Goal: Task Accomplishment & Management: Manage account settings

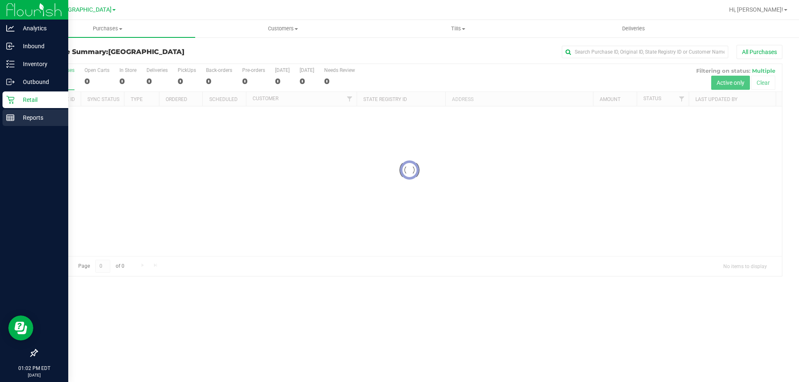
click at [20, 123] on div "Reports" at bounding box center [35, 117] width 66 height 17
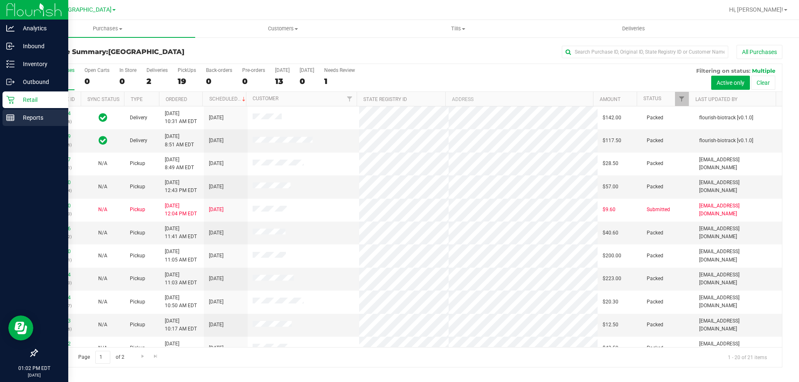
click at [30, 119] on p "Reports" at bounding box center [40, 118] width 50 height 10
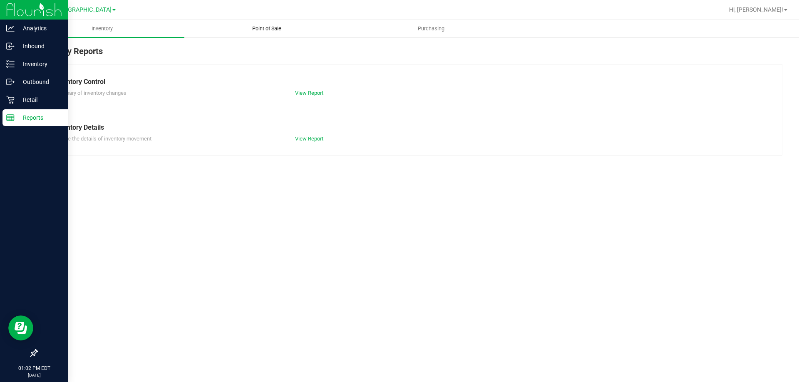
click at [272, 30] on span "Point of Sale" at bounding box center [267, 28] width 52 height 7
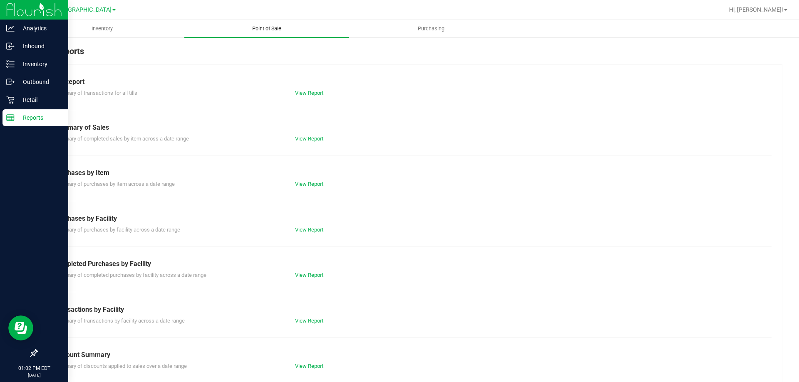
click at [305, 275] on link "View Report" at bounding box center [309, 275] width 28 height 6
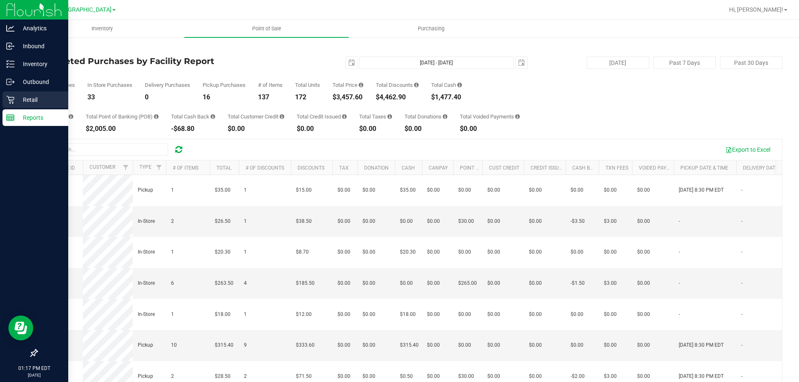
click at [17, 98] on p "Retail" at bounding box center [40, 100] width 50 height 10
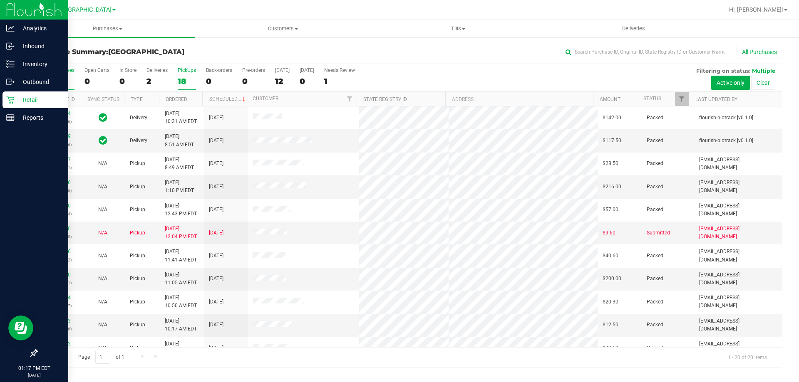
click at [182, 82] on div "18" at bounding box center [187, 82] width 18 height 10
click at [0, 0] on input "PickUps 18" at bounding box center [0, 0] width 0 height 0
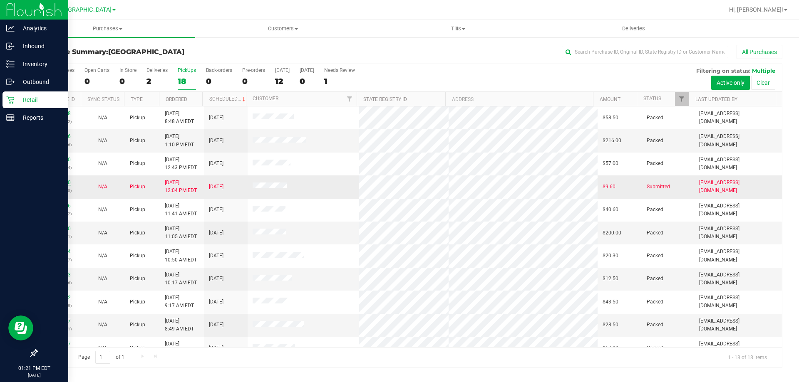
click at [57, 182] on link "11828170" at bounding box center [58, 183] width 23 height 6
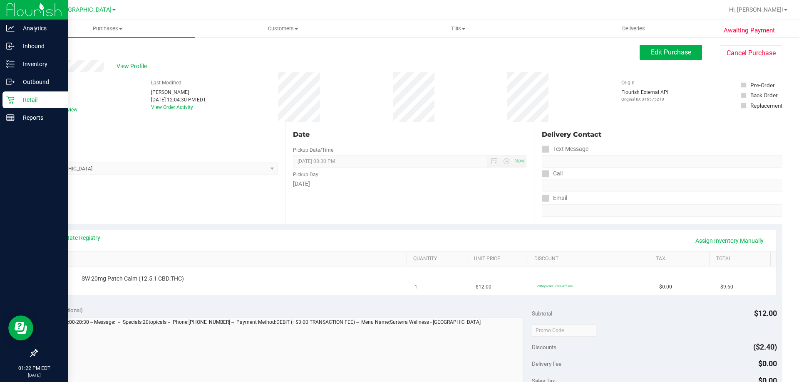
click at [67, 233] on div "View State Registry Assign Inventory Manually" at bounding box center [409, 240] width 733 height 21
click at [67, 236] on link "View State Registry" at bounding box center [75, 238] width 50 height 8
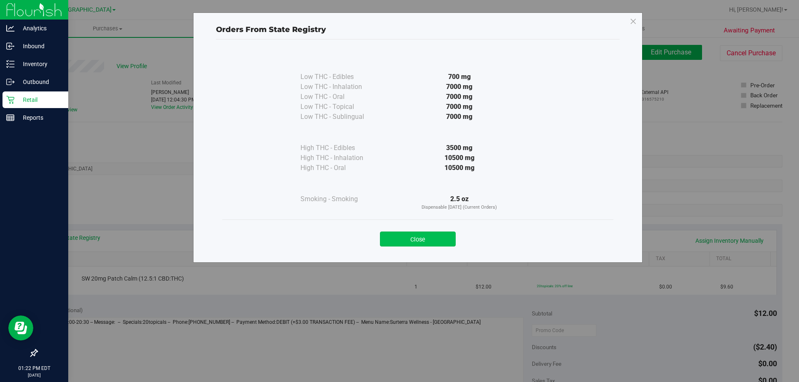
click at [431, 241] on button "Close" at bounding box center [418, 239] width 76 height 15
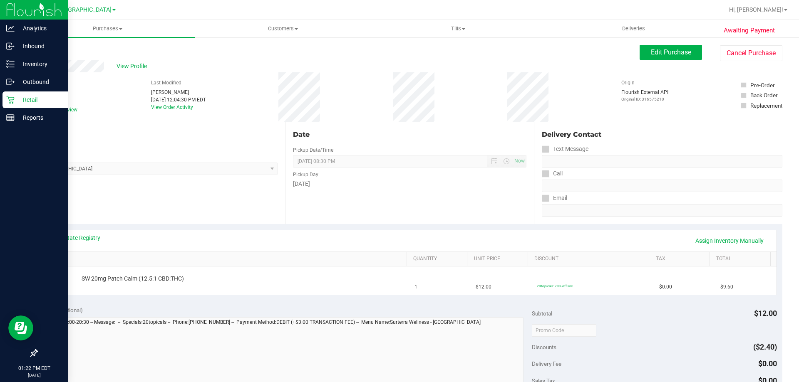
click at [3, 100] on div "Retail" at bounding box center [35, 100] width 66 height 17
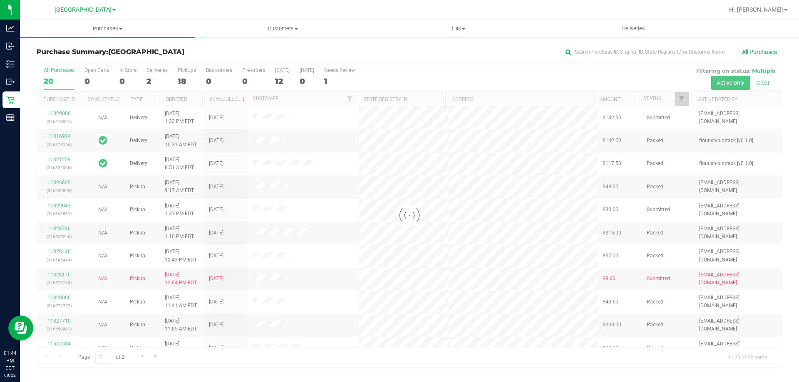
click at [187, 80] on div "18" at bounding box center [187, 82] width 18 height 10
click at [0, 0] on input "PickUps 18" at bounding box center [0, 0] width 0 height 0
click at [187, 80] on div at bounding box center [409, 215] width 745 height 303
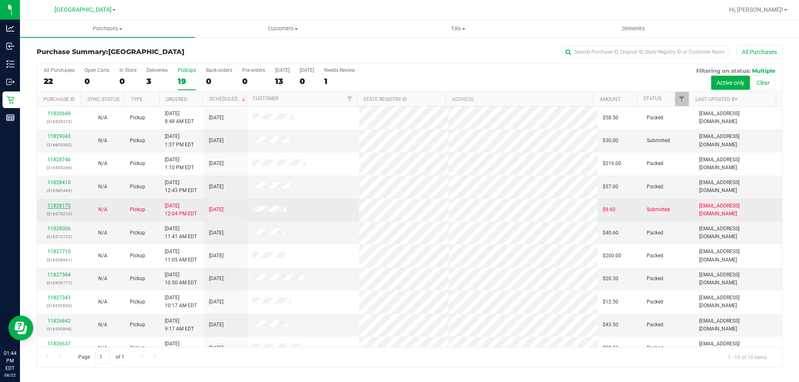
click at [61, 206] on link "11828170" at bounding box center [58, 206] width 23 height 6
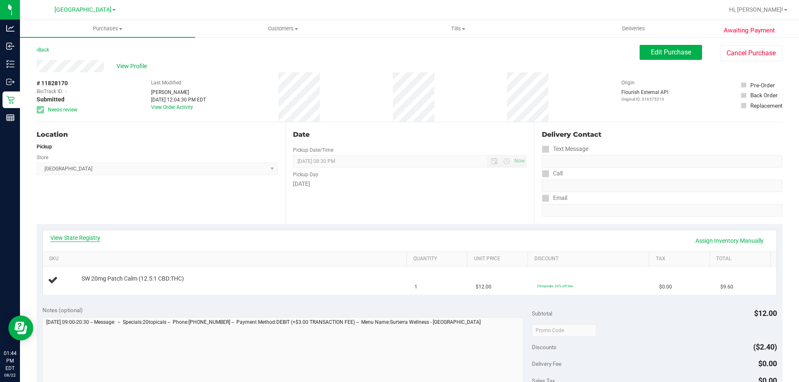
click at [64, 233] on div "View State Registry Assign Inventory Manually" at bounding box center [409, 240] width 733 height 21
click at [60, 240] on link "View State Registry" at bounding box center [75, 238] width 50 height 8
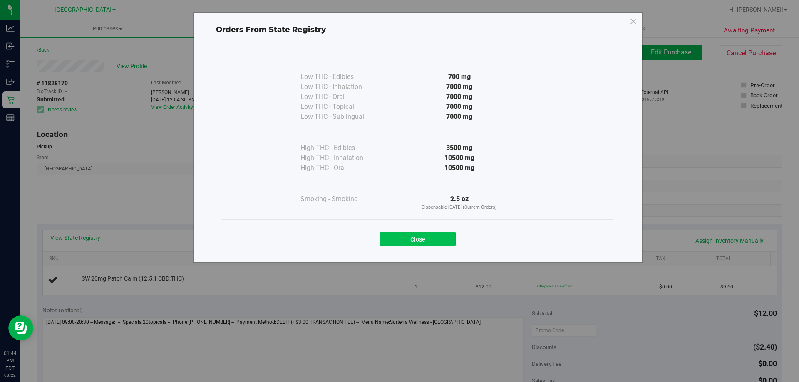
click at [407, 239] on button "Close" at bounding box center [418, 239] width 76 height 15
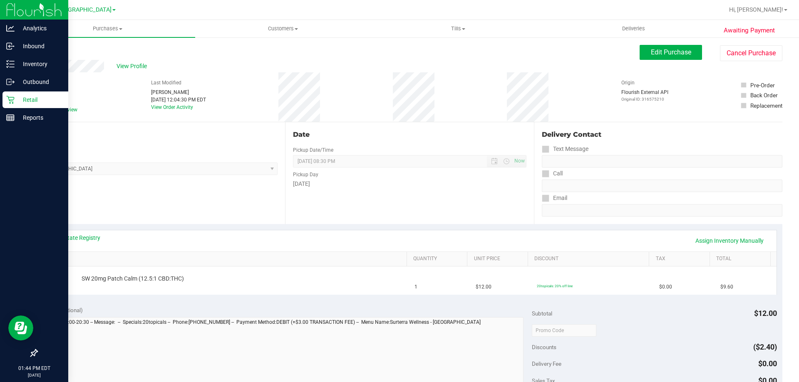
click at [5, 101] on div "Retail" at bounding box center [35, 100] width 66 height 17
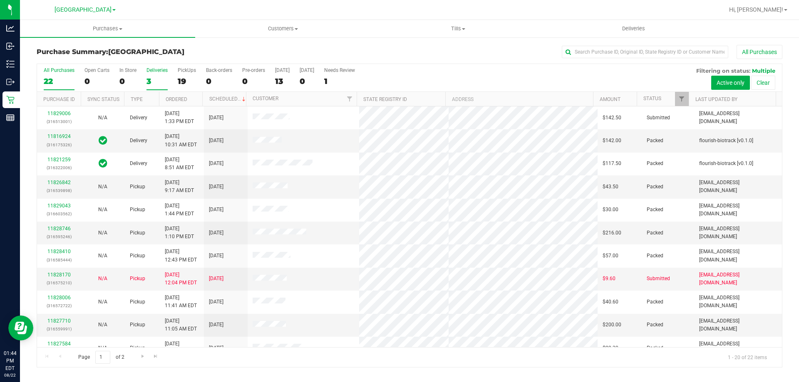
click at [161, 84] on div "3" at bounding box center [156, 82] width 21 height 10
click at [0, 0] on input "Deliveries 3" at bounding box center [0, 0] width 0 height 0
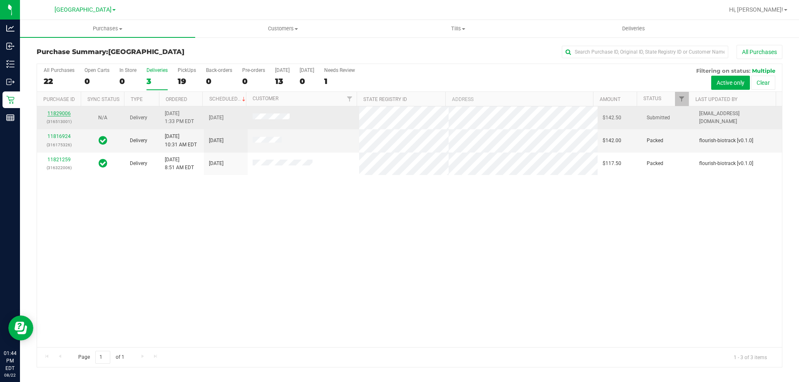
click at [61, 114] on link "11829006" at bounding box center [58, 114] width 23 height 6
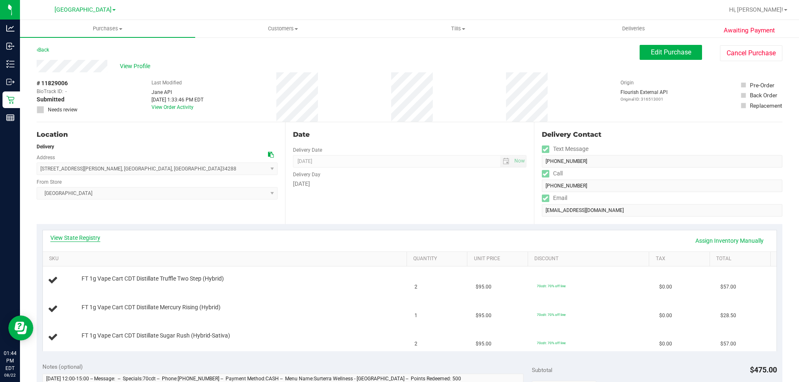
click at [54, 236] on link "View State Registry" at bounding box center [75, 238] width 50 height 8
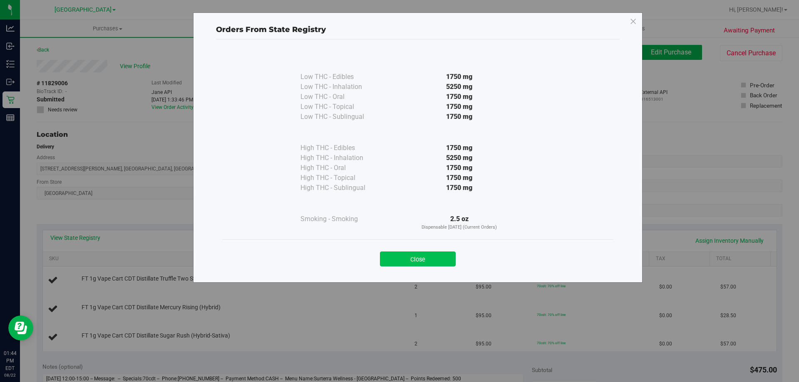
click at [409, 258] on button "Close" at bounding box center [418, 259] width 76 height 15
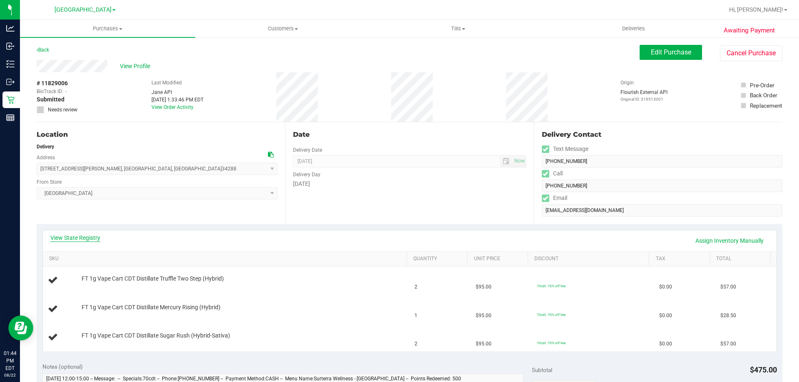
click at [78, 235] on link "View State Registry" at bounding box center [75, 238] width 50 height 8
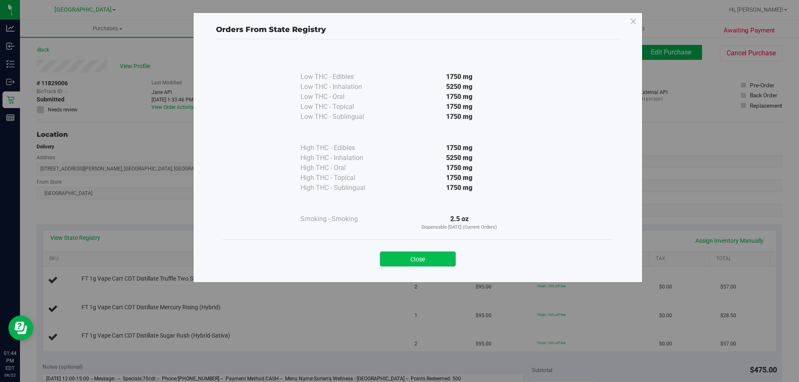
click at [423, 256] on button "Close" at bounding box center [418, 259] width 76 height 15
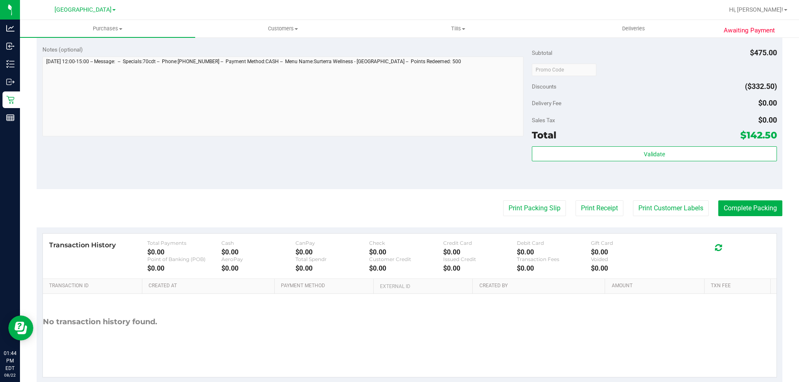
scroll to position [335, 0]
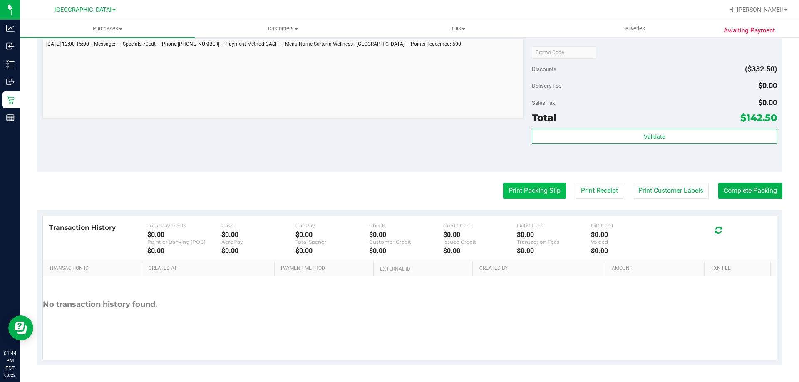
click at [510, 198] on button "Print Packing Slip" at bounding box center [534, 191] width 63 height 16
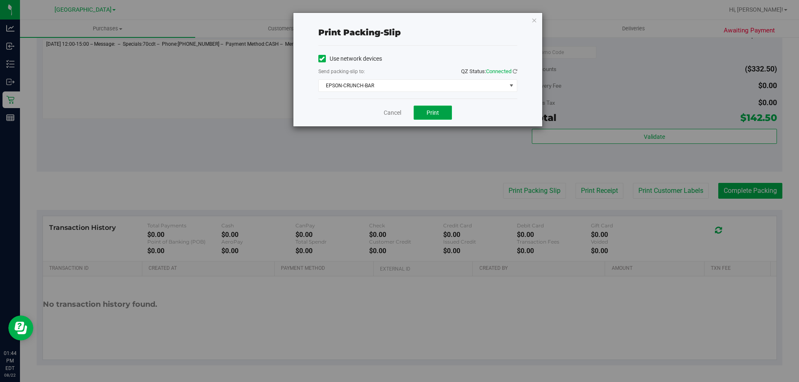
click at [436, 114] on span "Print" at bounding box center [432, 112] width 12 height 7
click at [390, 111] on link "Cancel" at bounding box center [392, 113] width 17 height 9
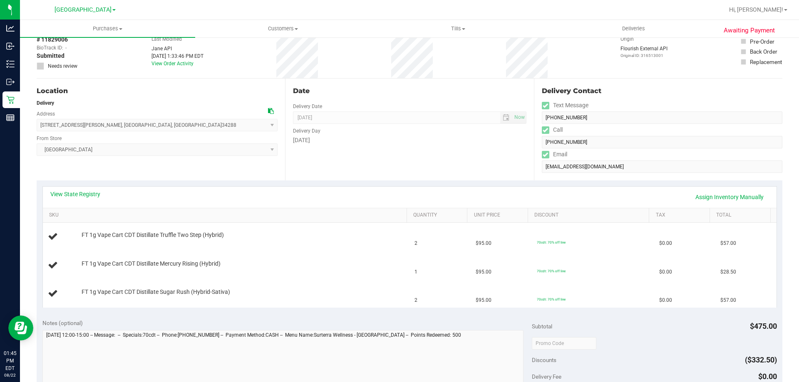
scroll to position [40, 0]
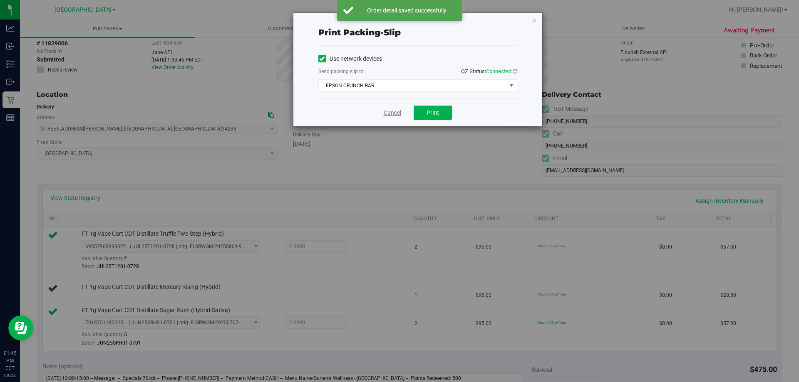
click at [396, 115] on link "Cancel" at bounding box center [392, 113] width 17 height 9
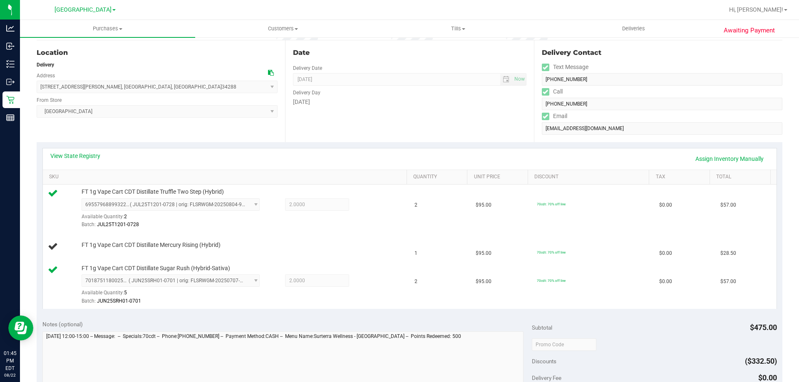
scroll to position [82, 0]
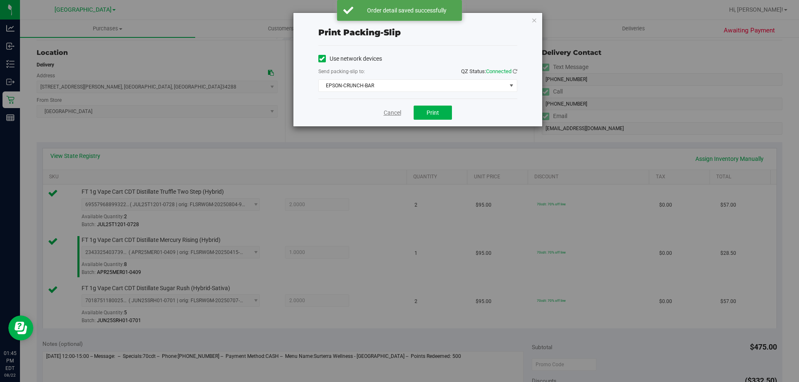
click at [396, 109] on link "Cancel" at bounding box center [392, 113] width 17 height 9
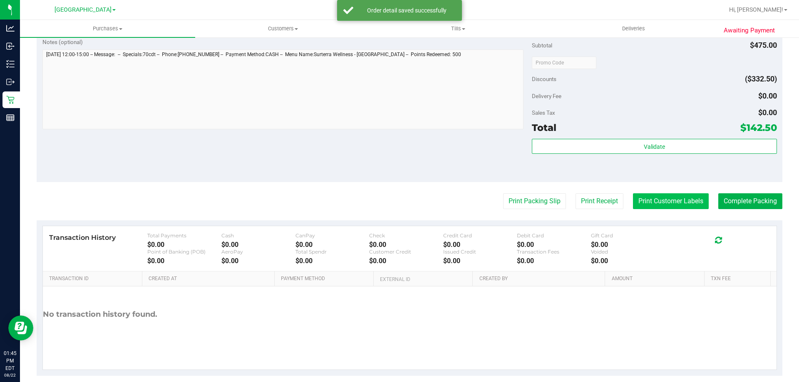
click at [664, 198] on button "Print Customer Labels" at bounding box center [671, 201] width 76 height 16
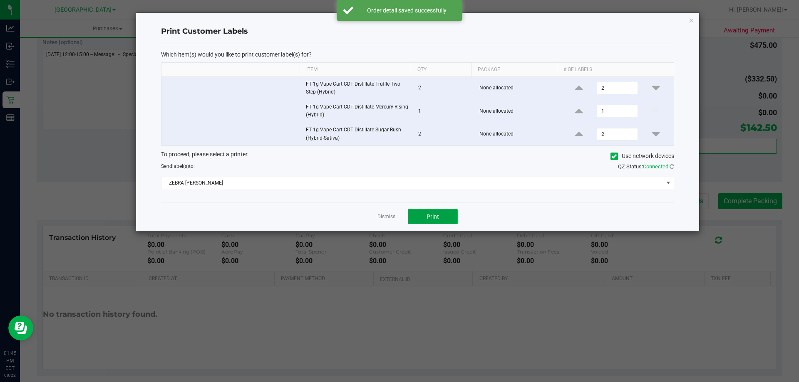
click at [429, 218] on span "Print" at bounding box center [432, 216] width 12 height 7
click at [384, 218] on link "Dismiss" at bounding box center [386, 216] width 18 height 7
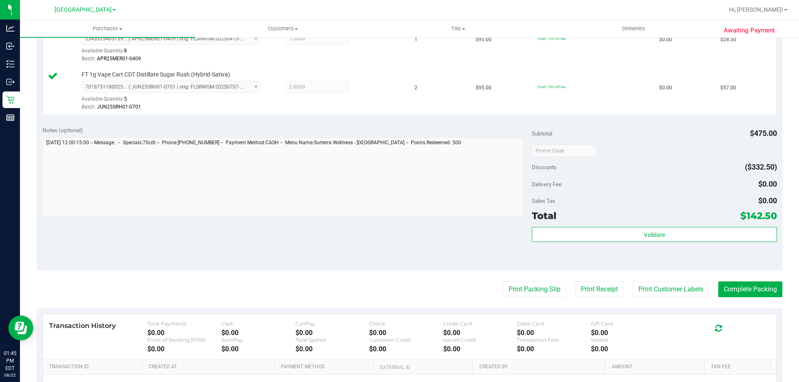
scroll to position [273, 0]
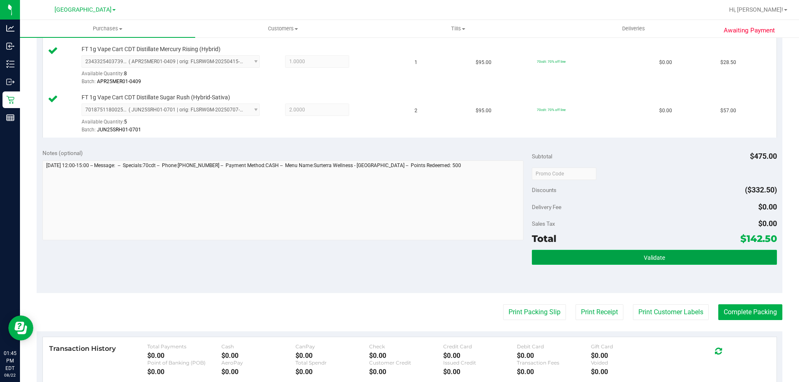
click at [572, 260] on button "Validate" at bounding box center [654, 257] width 245 height 15
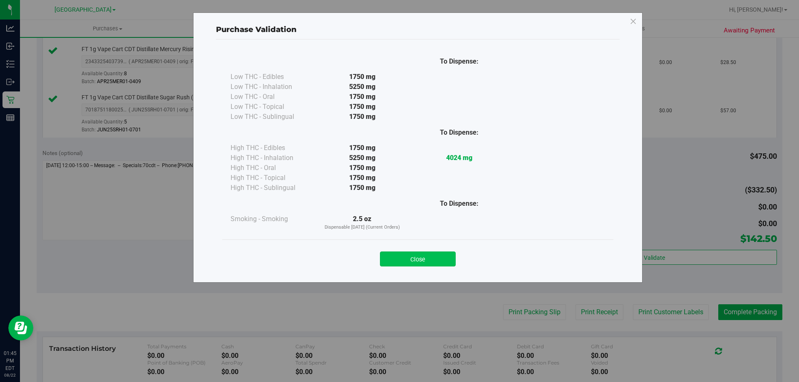
click at [414, 254] on button "Close" at bounding box center [418, 259] width 76 height 15
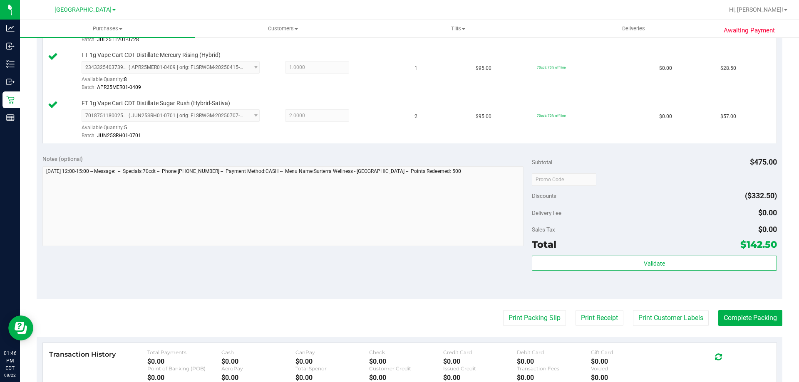
scroll to position [272, 0]
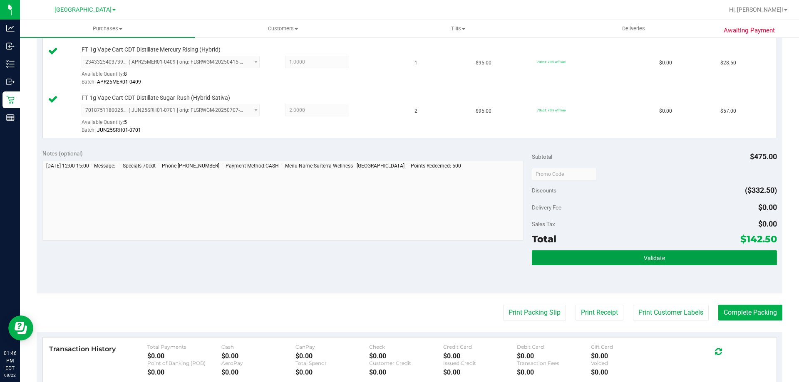
click at [622, 253] on button "Validate" at bounding box center [654, 257] width 245 height 15
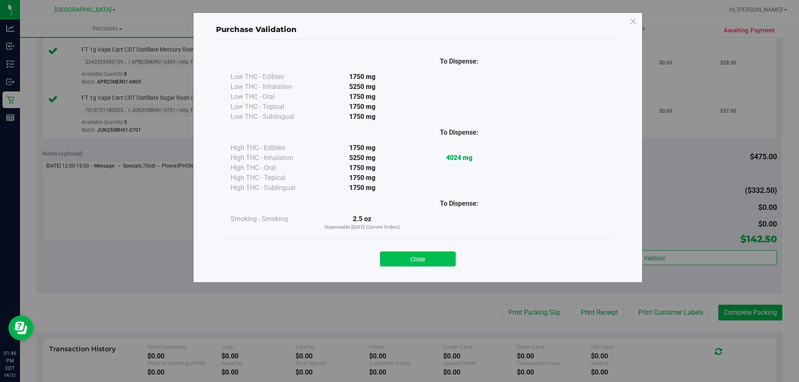
click at [418, 257] on button "Close" at bounding box center [418, 259] width 76 height 15
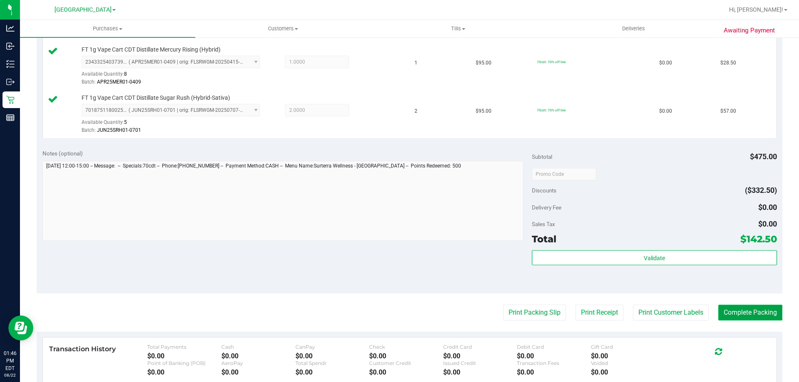
click at [751, 320] on button "Complete Packing" at bounding box center [750, 313] width 64 height 16
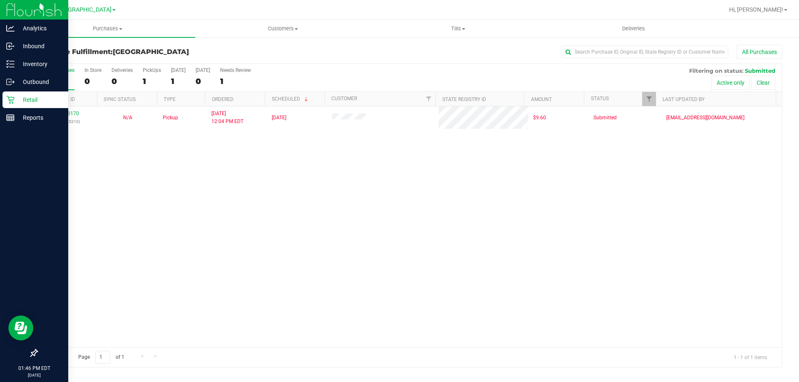
click at [30, 94] on div "Retail" at bounding box center [35, 100] width 66 height 17
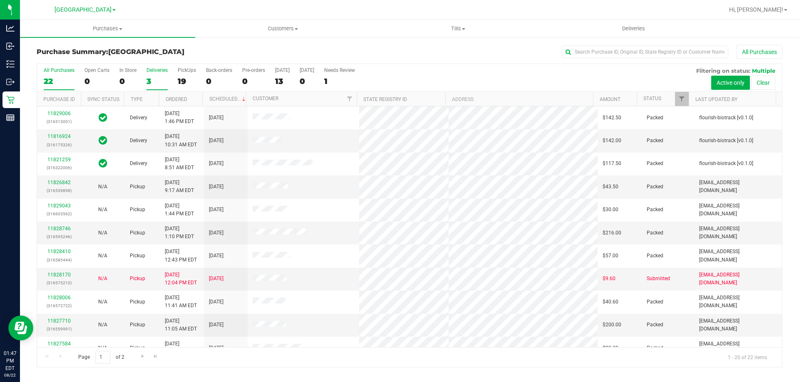
click at [160, 82] on div "3" at bounding box center [156, 82] width 21 height 10
click at [0, 0] on input "Deliveries 3" at bounding box center [0, 0] width 0 height 0
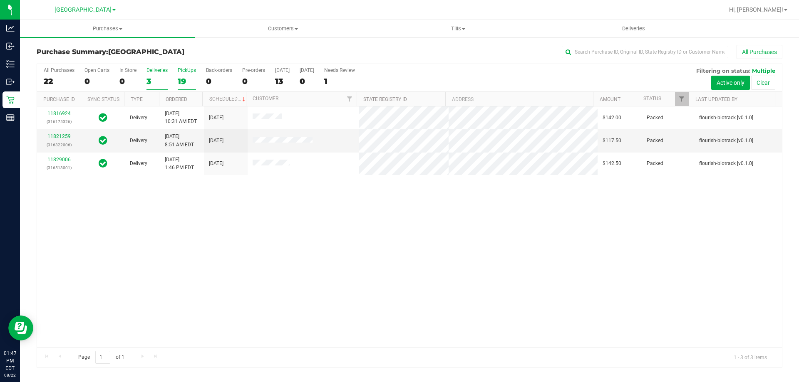
click at [183, 77] on div "19" at bounding box center [187, 82] width 18 height 10
click at [0, 0] on input "PickUps 19" at bounding box center [0, 0] width 0 height 0
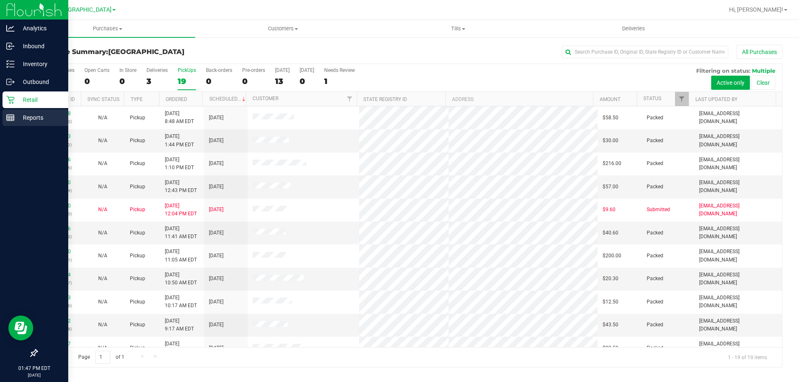
click at [12, 124] on div "Reports" at bounding box center [35, 117] width 66 height 17
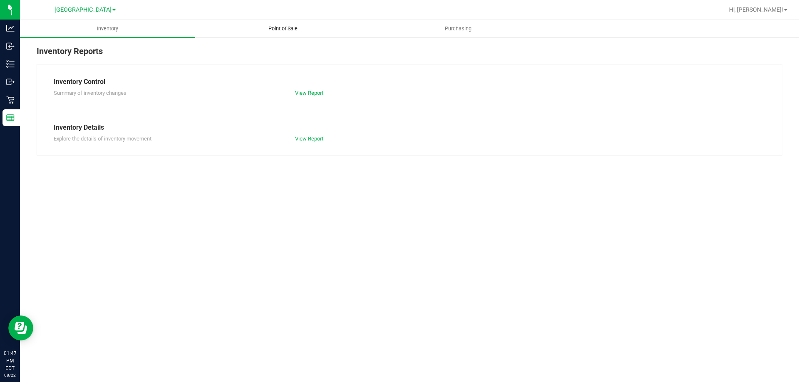
click at [274, 30] on span "Point of Sale" at bounding box center [283, 28] width 52 height 7
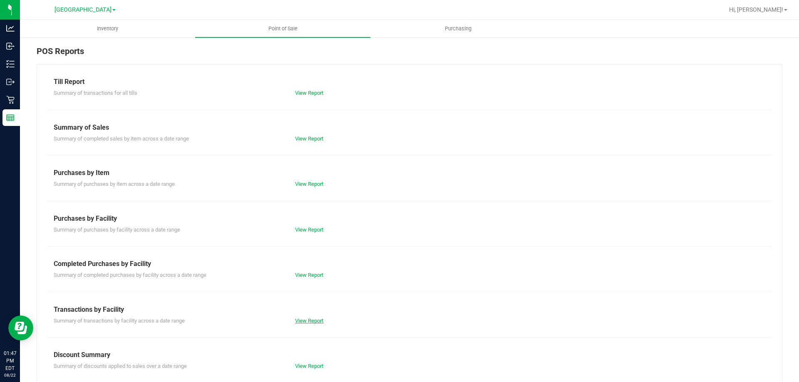
click at [304, 321] on link "View Report" at bounding box center [309, 321] width 28 height 6
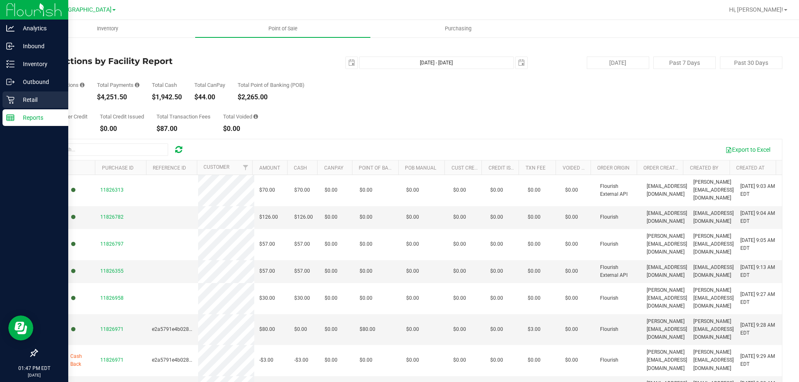
click at [17, 100] on p "Retail" at bounding box center [40, 100] width 50 height 10
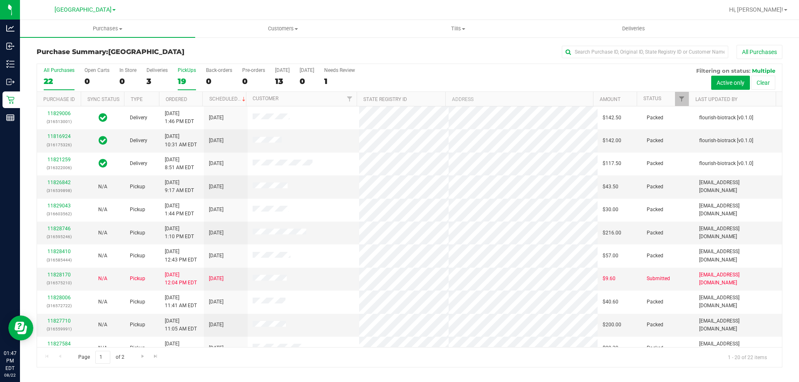
click at [189, 79] on div "19" at bounding box center [187, 82] width 18 height 10
click at [0, 0] on input "PickUps 19" at bounding box center [0, 0] width 0 height 0
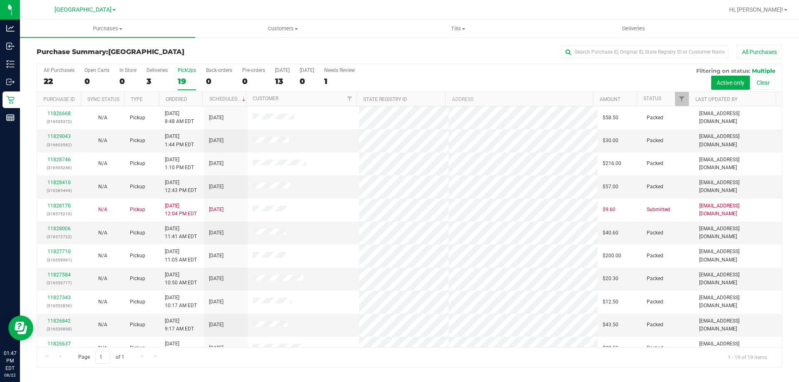
drag, startPoint x: 49, startPoint y: 85, endPoint x: 49, endPoint y: 42, distance: 43.3
click at [49, 82] on div "22" at bounding box center [59, 82] width 31 height 10
click at [0, 0] on input "All Purchases 22" at bounding box center [0, 0] width 0 height 0
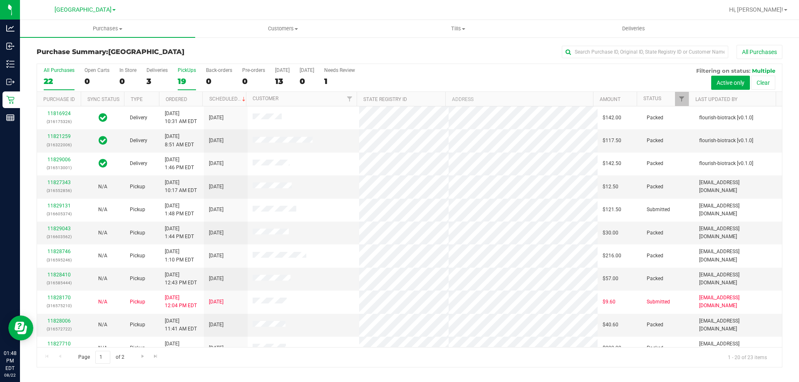
click at [189, 86] on div "19" at bounding box center [187, 82] width 18 height 10
click at [0, 0] on input "PickUps 19" at bounding box center [0, 0] width 0 height 0
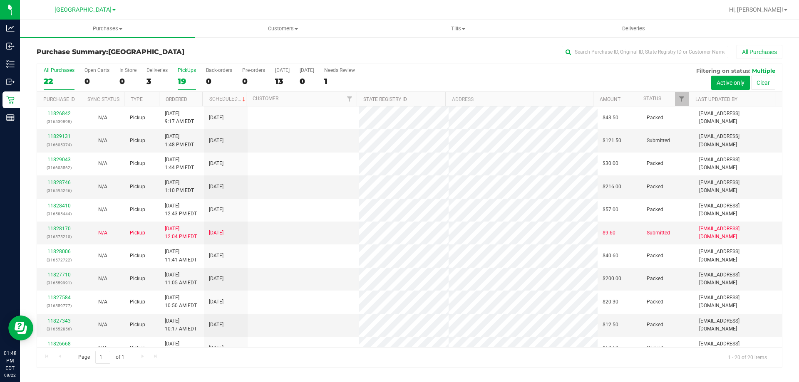
click at [66, 79] on div "22" at bounding box center [59, 82] width 31 height 10
click at [0, 0] on input "All Purchases 22" at bounding box center [0, 0] width 0 height 0
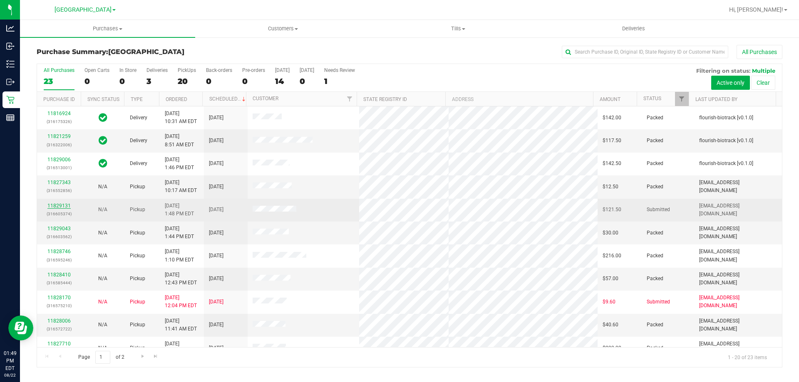
click at [61, 208] on link "11829131" at bounding box center [58, 206] width 23 height 6
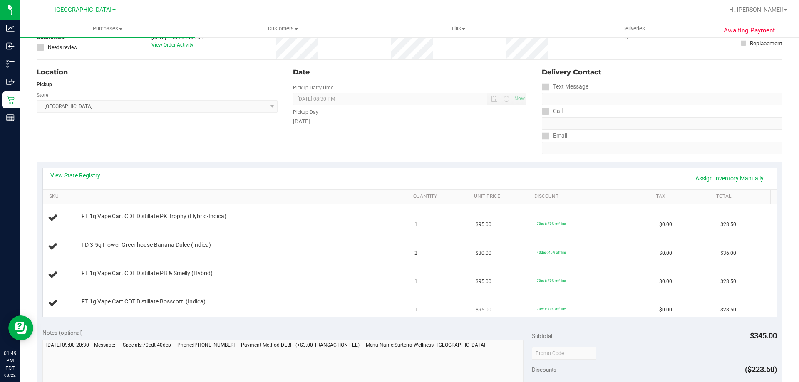
scroll to position [64, 0]
click at [74, 173] on link "View State Registry" at bounding box center [75, 173] width 50 height 8
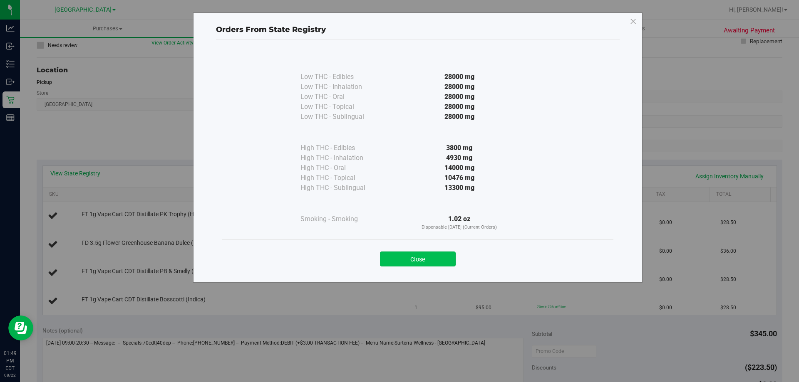
click at [439, 253] on button "Close" at bounding box center [418, 259] width 76 height 15
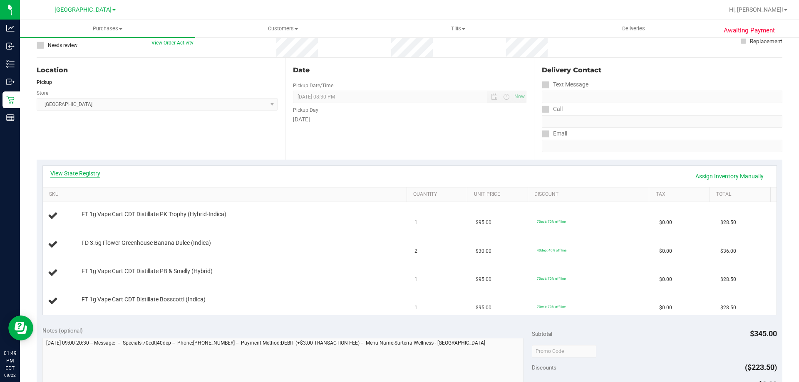
click at [79, 172] on link "View State Registry" at bounding box center [75, 173] width 50 height 8
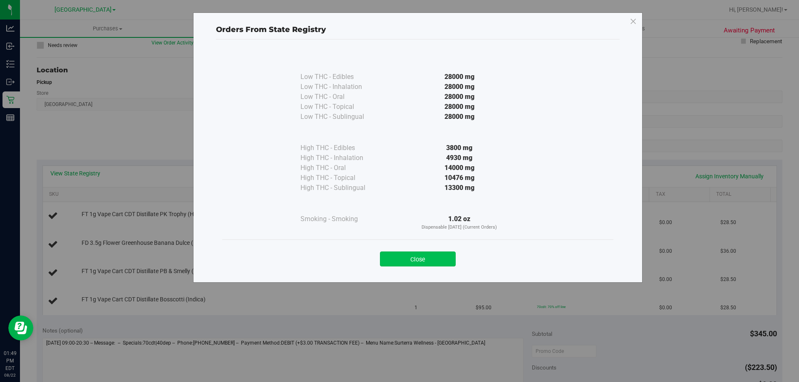
click at [422, 253] on button "Close" at bounding box center [418, 259] width 76 height 15
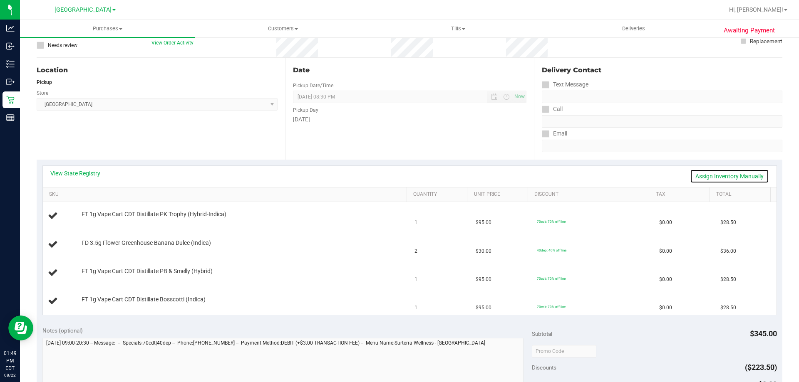
click at [728, 173] on link "Assign Inventory Manually" at bounding box center [729, 176] width 79 height 14
click at [747, 176] on link "Save & Exit" at bounding box center [749, 176] width 39 height 14
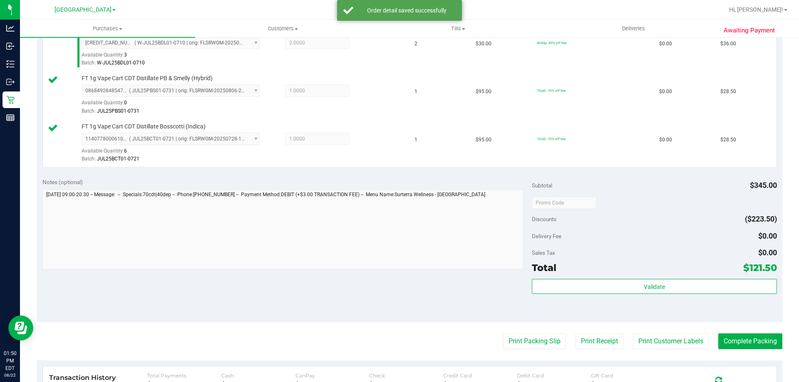
scroll to position [272, 0]
click at [662, 342] on button "Print Customer Labels" at bounding box center [671, 341] width 76 height 16
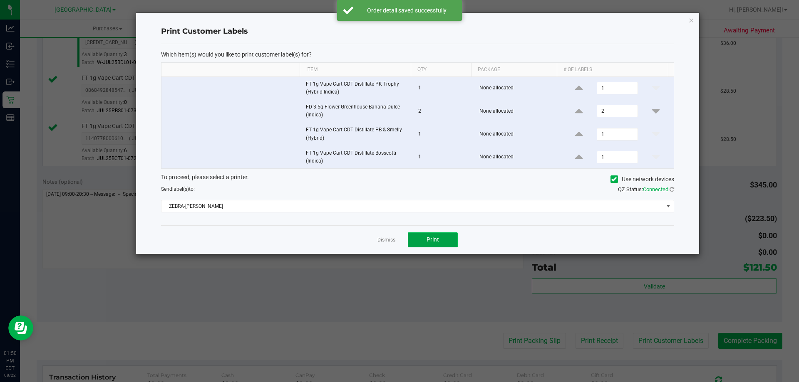
click at [420, 238] on button "Print" at bounding box center [433, 240] width 50 height 15
click at [388, 244] on link "Dismiss" at bounding box center [386, 240] width 18 height 7
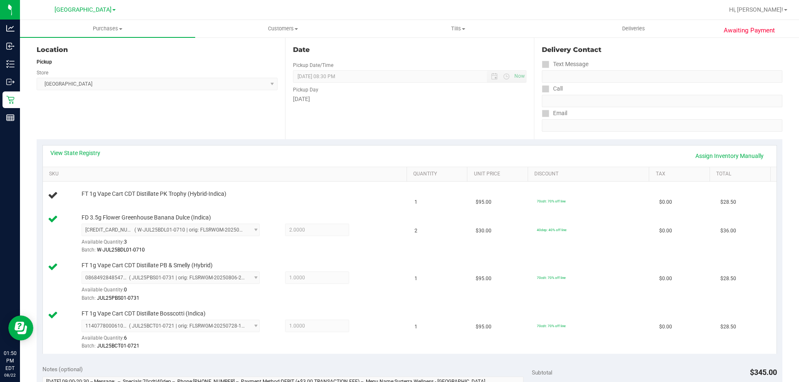
scroll to position [0, 0]
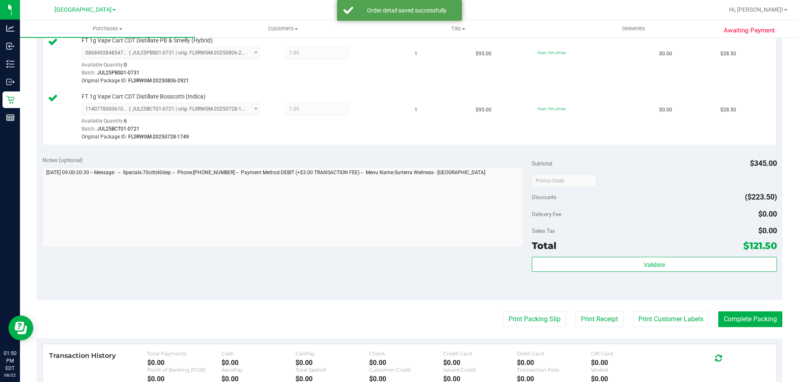
scroll to position [383, 0]
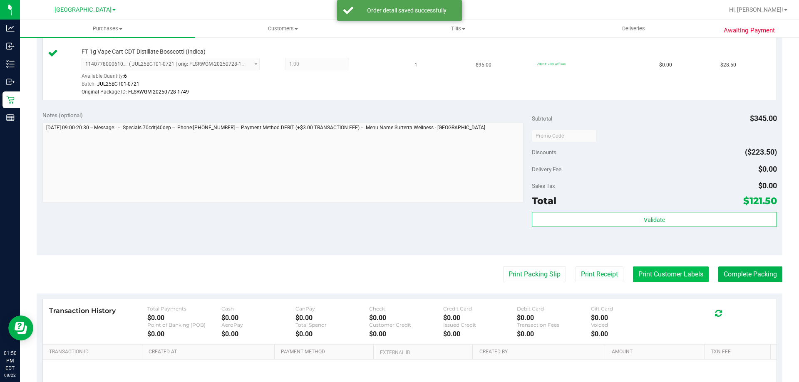
click at [652, 280] on button "Print Customer Labels" at bounding box center [671, 275] width 76 height 16
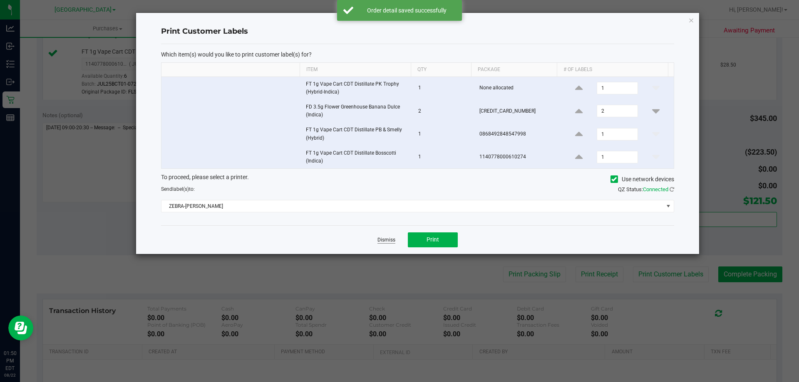
click at [388, 238] on link "Dismiss" at bounding box center [386, 240] width 18 height 7
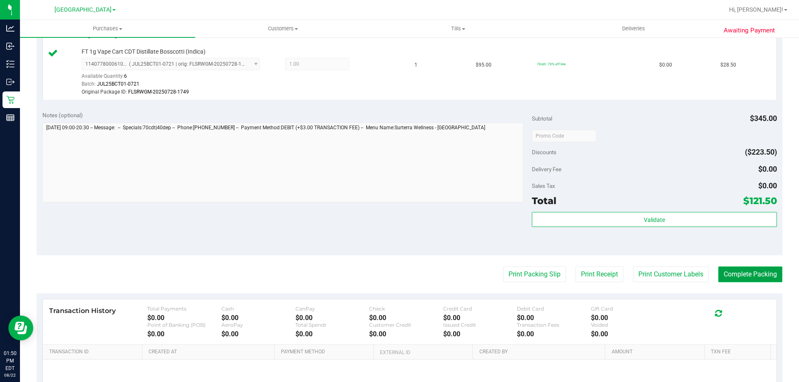
click at [757, 270] on button "Complete Packing" at bounding box center [750, 275] width 64 height 16
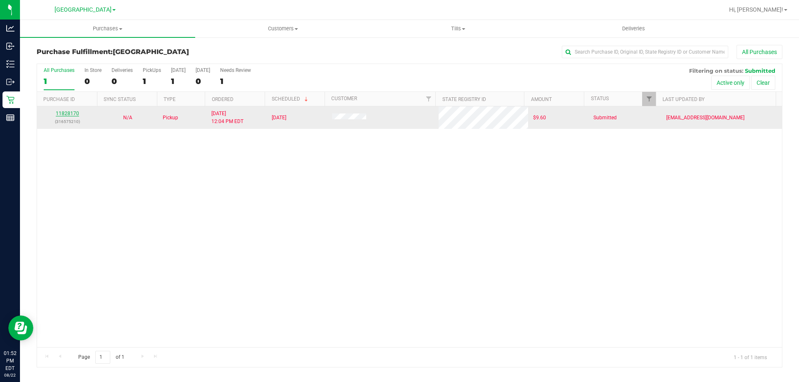
click at [70, 115] on link "11828170" at bounding box center [67, 114] width 23 height 6
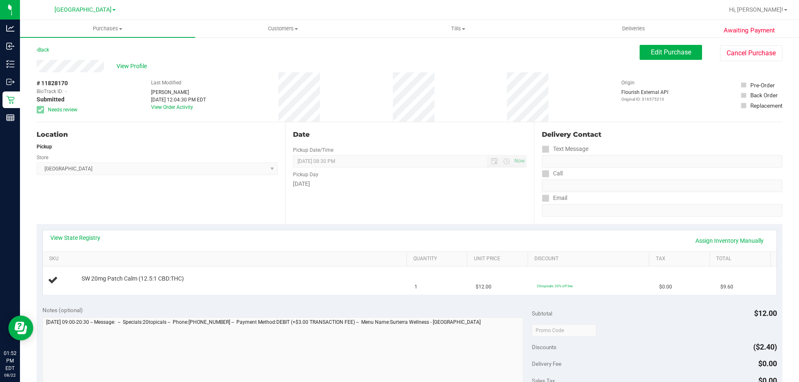
click at [82, 243] on div "View State Registry Assign Inventory Manually" at bounding box center [409, 241] width 718 height 14
click at [88, 239] on link "View State Registry" at bounding box center [75, 238] width 50 height 8
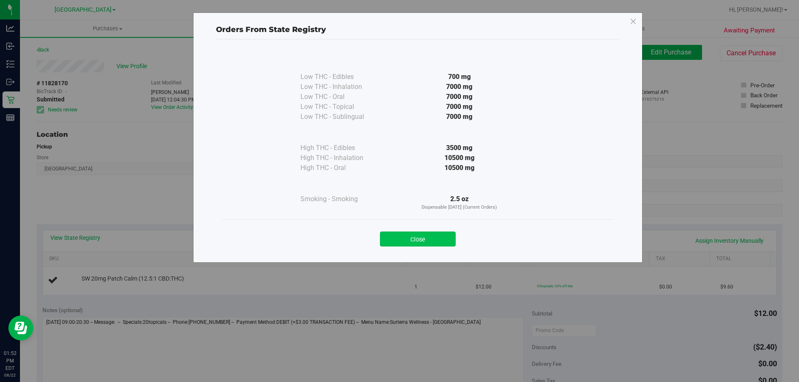
click at [417, 240] on button "Close" at bounding box center [418, 239] width 76 height 15
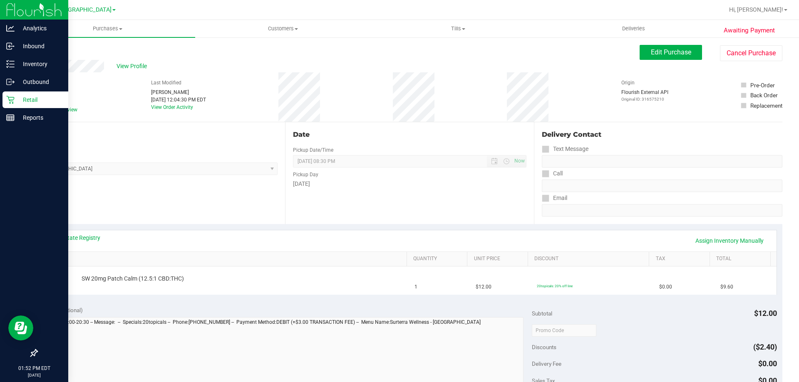
click at [15, 101] on p "Retail" at bounding box center [40, 100] width 50 height 10
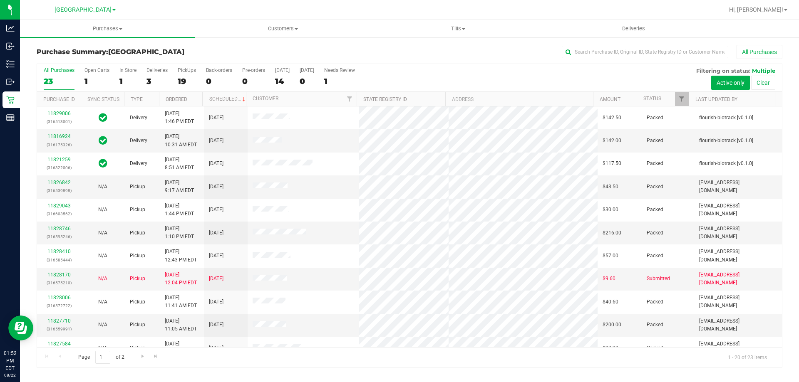
click at [196, 79] on div "All Purchases 23 Open Carts 1 In Store 1 Deliveries 3 PickUps 19 Back-orders 0 …" at bounding box center [409, 78] width 745 height 28
click at [188, 78] on div "19" at bounding box center [187, 82] width 18 height 10
click at [0, 0] on input "PickUps 19" at bounding box center [0, 0] width 0 height 0
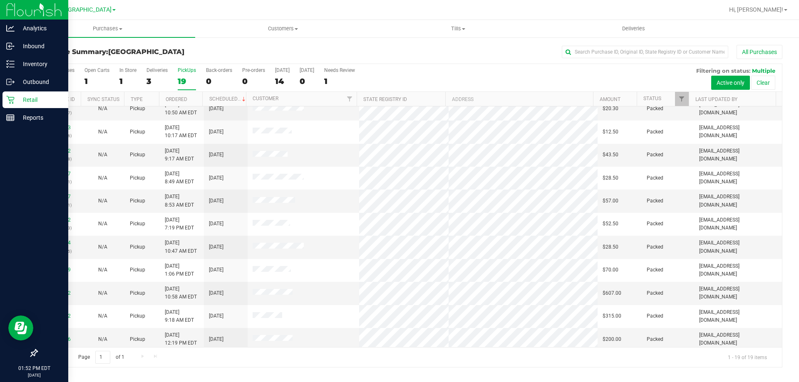
scroll to position [155, 0]
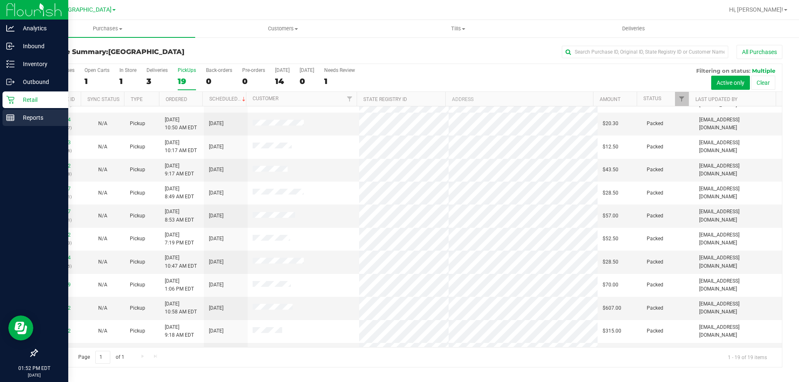
click at [5, 112] on div "Reports" at bounding box center [35, 117] width 66 height 17
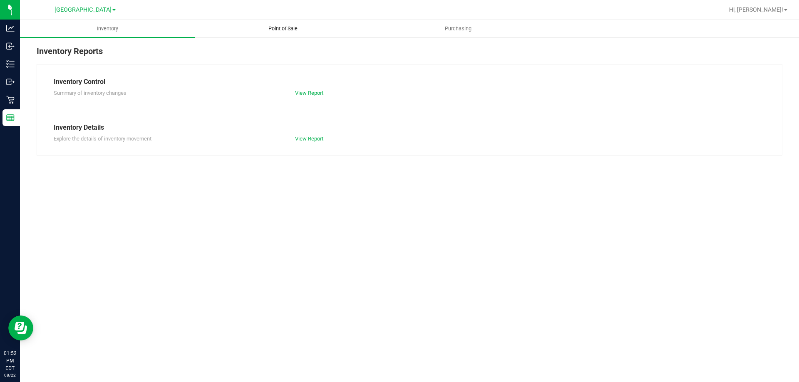
click at [281, 32] on span "Point of Sale" at bounding box center [283, 28] width 52 height 7
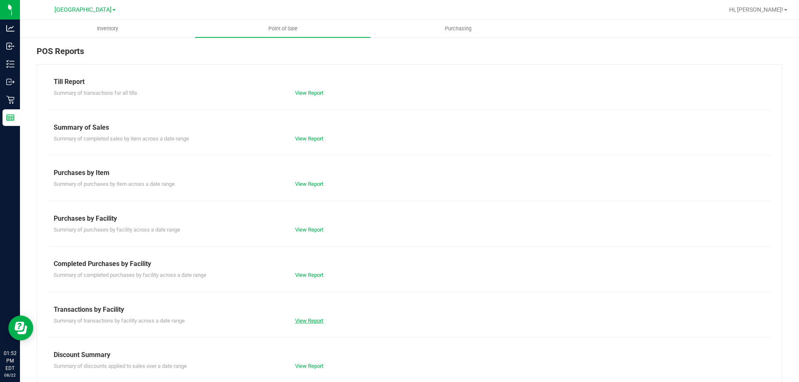
click at [309, 318] on link "View Report" at bounding box center [309, 321] width 28 height 6
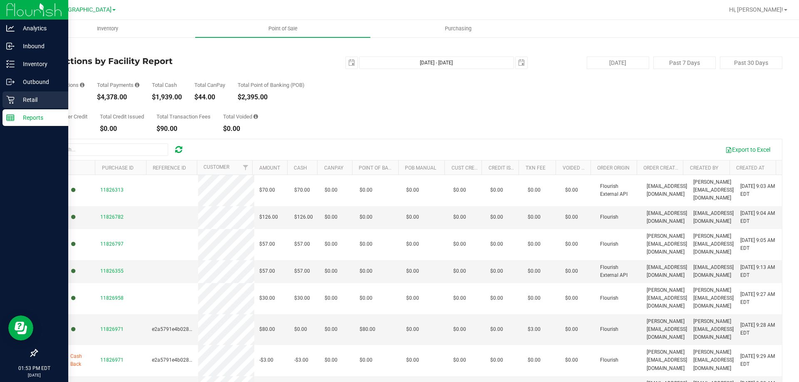
click at [16, 102] on p "Retail" at bounding box center [40, 100] width 50 height 10
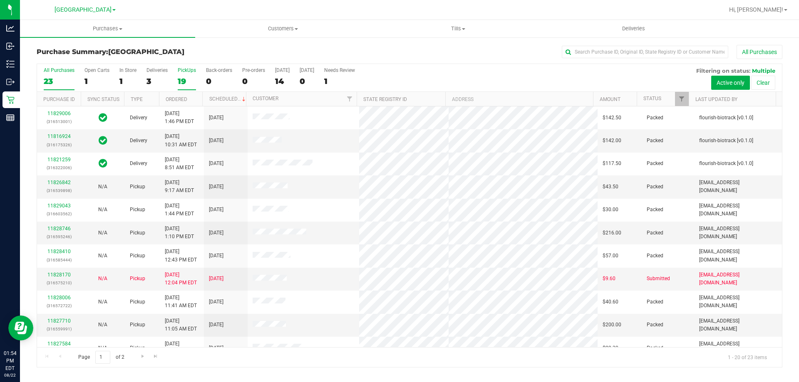
click at [194, 75] on label "PickUps 19" at bounding box center [187, 78] width 18 height 23
click at [0, 0] on input "PickUps 19" at bounding box center [0, 0] width 0 height 0
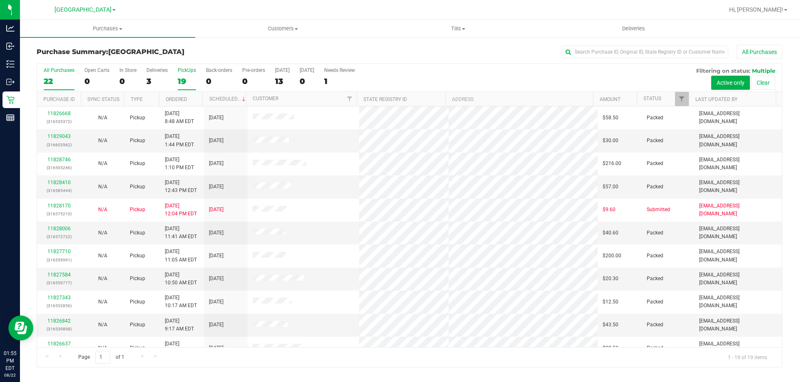
click at [57, 77] on div "22" at bounding box center [59, 82] width 31 height 10
click at [0, 0] on input "All Purchases 22" at bounding box center [0, 0] width 0 height 0
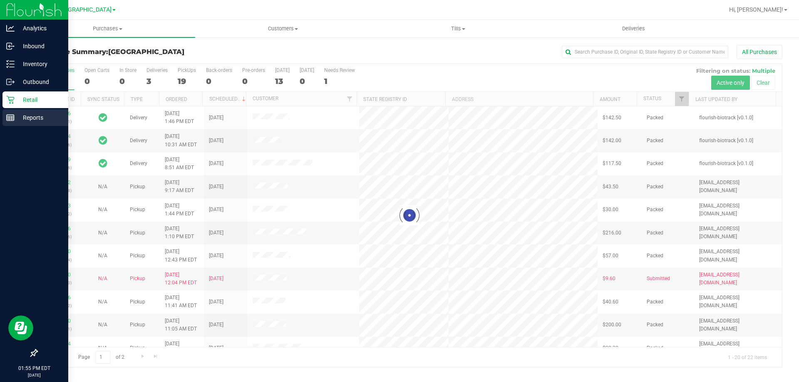
click at [25, 126] on link "Reports" at bounding box center [34, 118] width 68 height 18
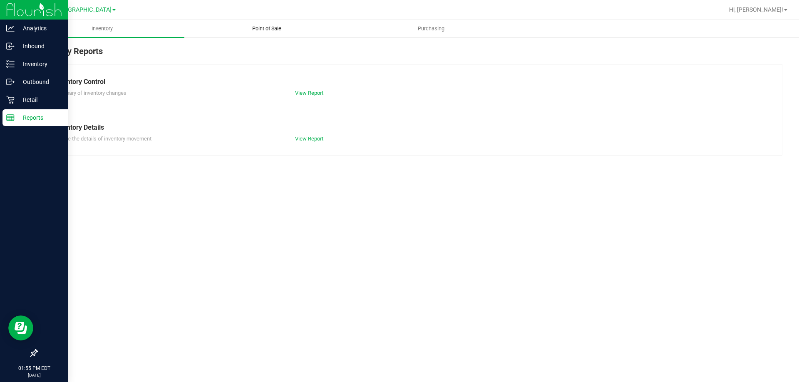
click at [271, 23] on uib-tab-heading "Point of Sale" at bounding box center [266, 28] width 163 height 17
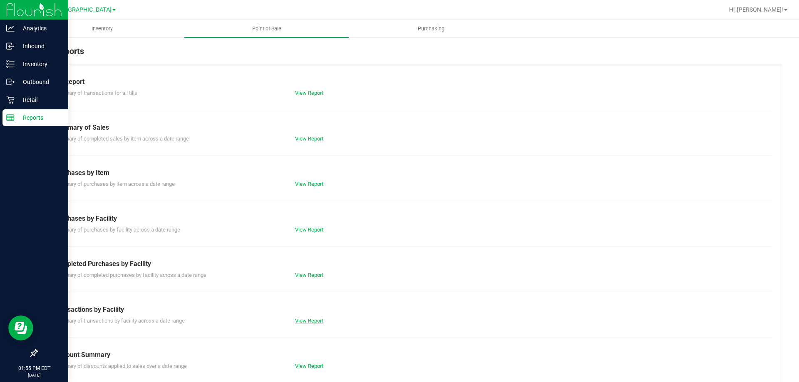
click at [308, 319] on link "View Report" at bounding box center [309, 321] width 28 height 6
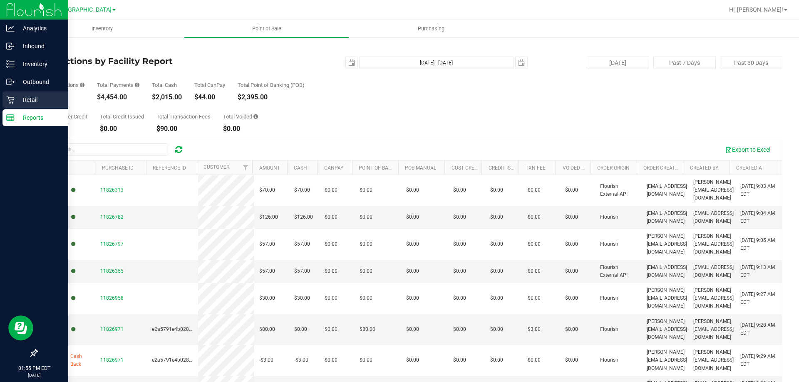
click at [13, 100] on icon at bounding box center [10, 100] width 8 height 8
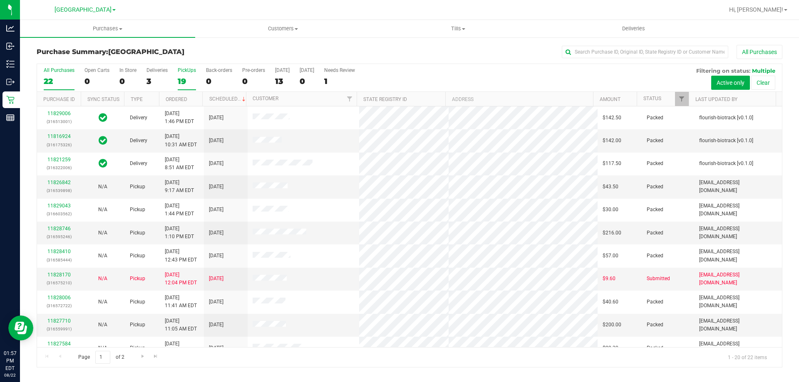
click at [178, 77] on div "19" at bounding box center [187, 82] width 18 height 10
click at [0, 0] on input "PickUps 19" at bounding box center [0, 0] width 0 height 0
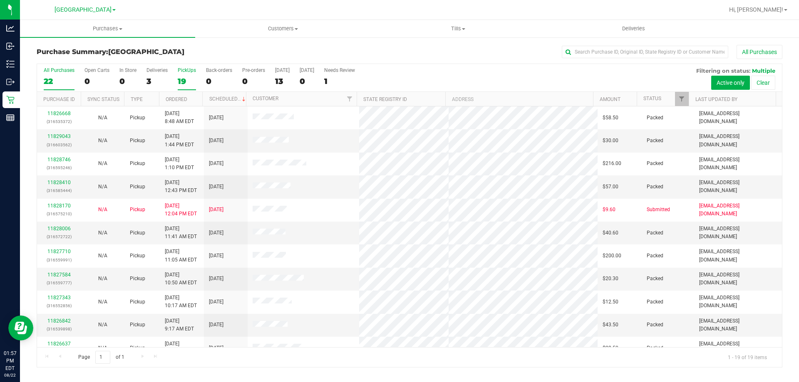
click at [52, 79] on div "22" at bounding box center [59, 82] width 31 height 10
click at [0, 0] on input "All Purchases 22" at bounding box center [0, 0] width 0 height 0
